Goal: Transaction & Acquisition: Purchase product/service

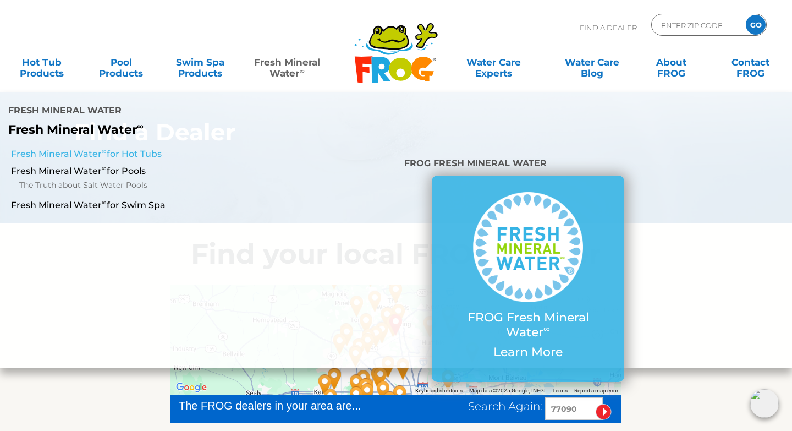
click at [143, 148] on link "Fresh Mineral Water ∞ for Hot Tubs" at bounding box center [137, 154] width 253 height 12
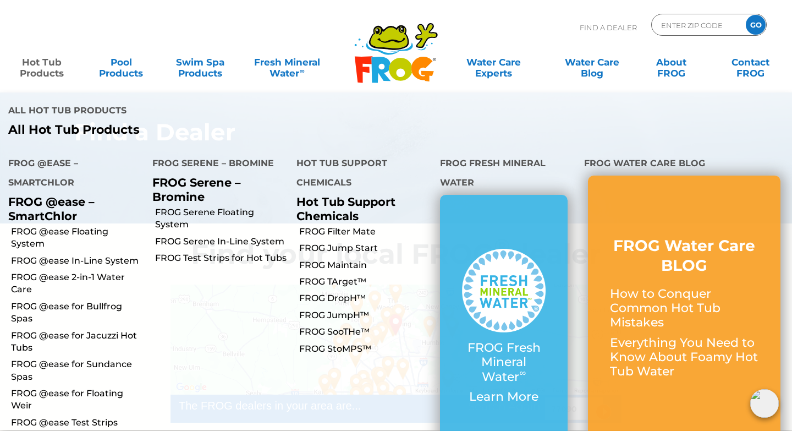
click at [45, 67] on link "Hot Tub Products" at bounding box center [42, 62] width 62 height 22
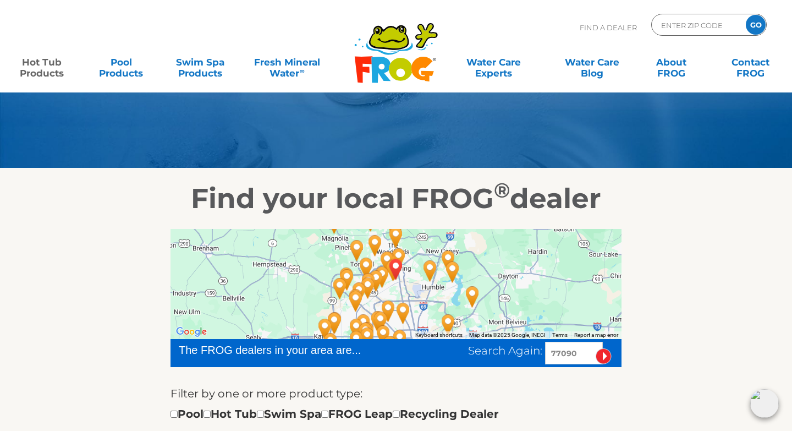
scroll to position [104, 0]
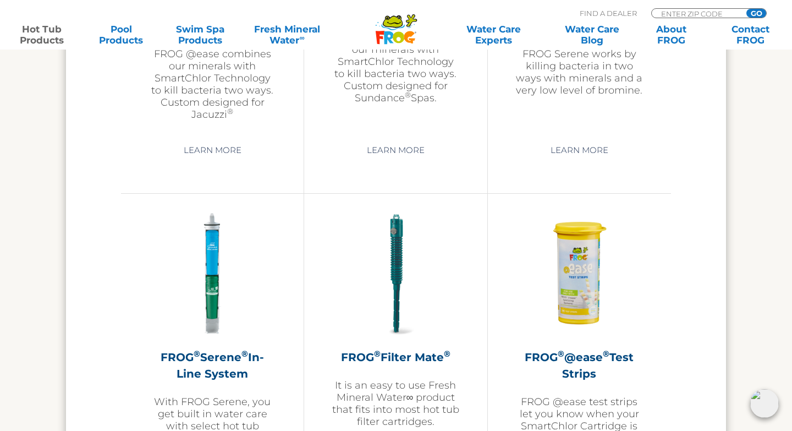
scroll to position [2186, 0]
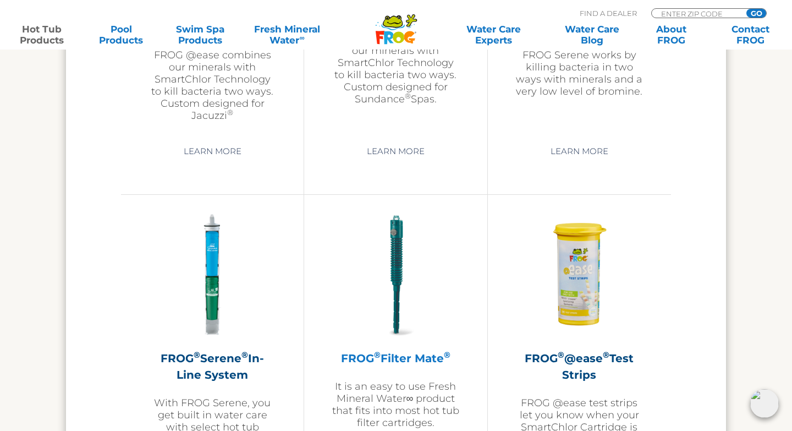
click at [393, 294] on img at bounding box center [396, 275] width 128 height 128
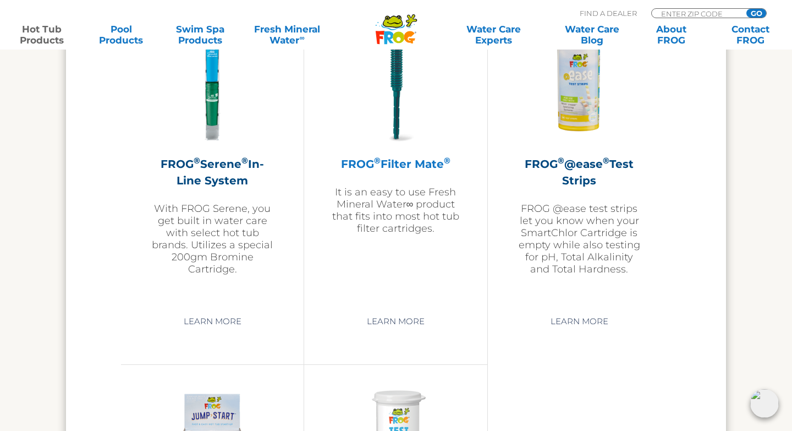
scroll to position [2400, 0]
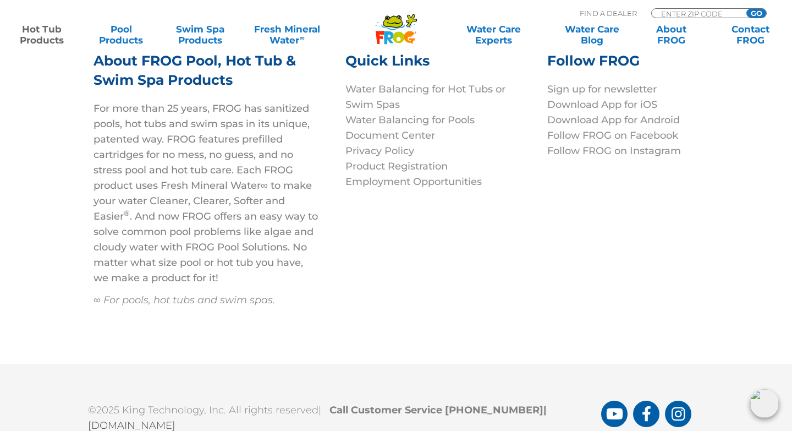
scroll to position [3760, 0]
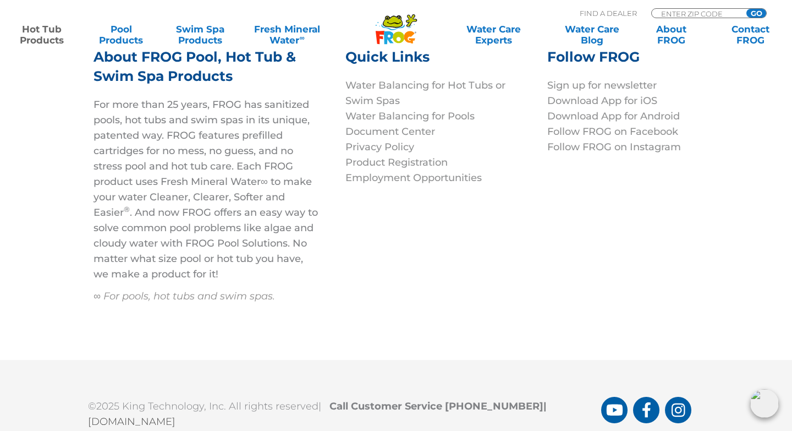
click at [175, 415] on link "[DOMAIN_NAME]" at bounding box center [131, 421] width 87 height 12
